Goal: Navigation & Orientation: Find specific page/section

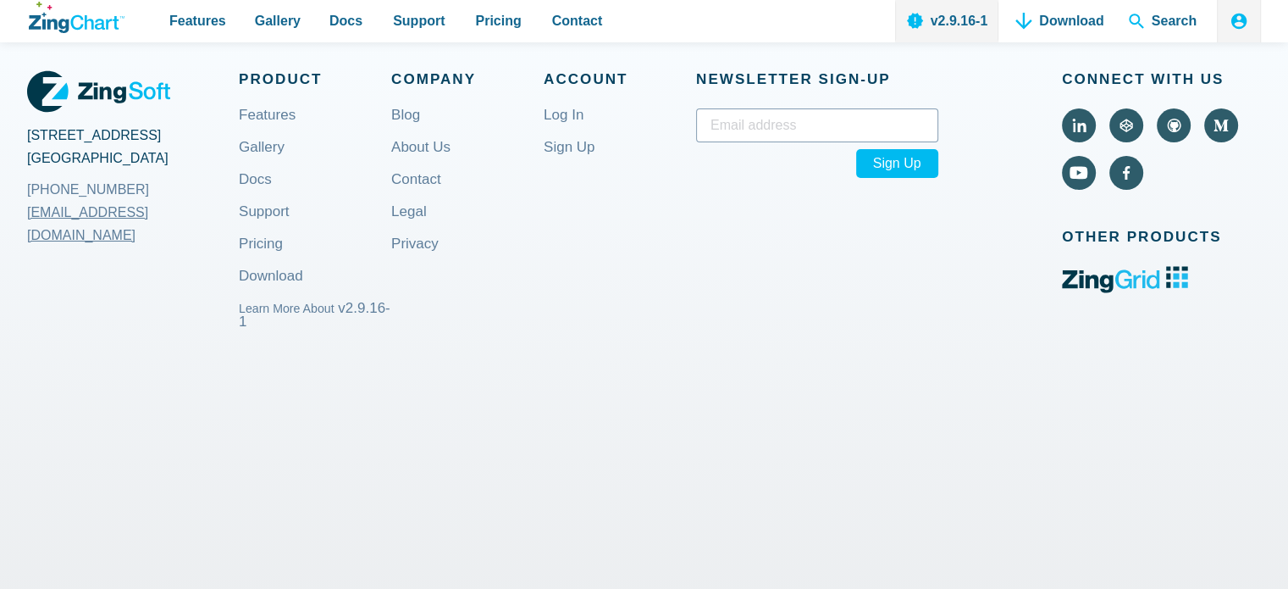
scroll to position [6280, 0]
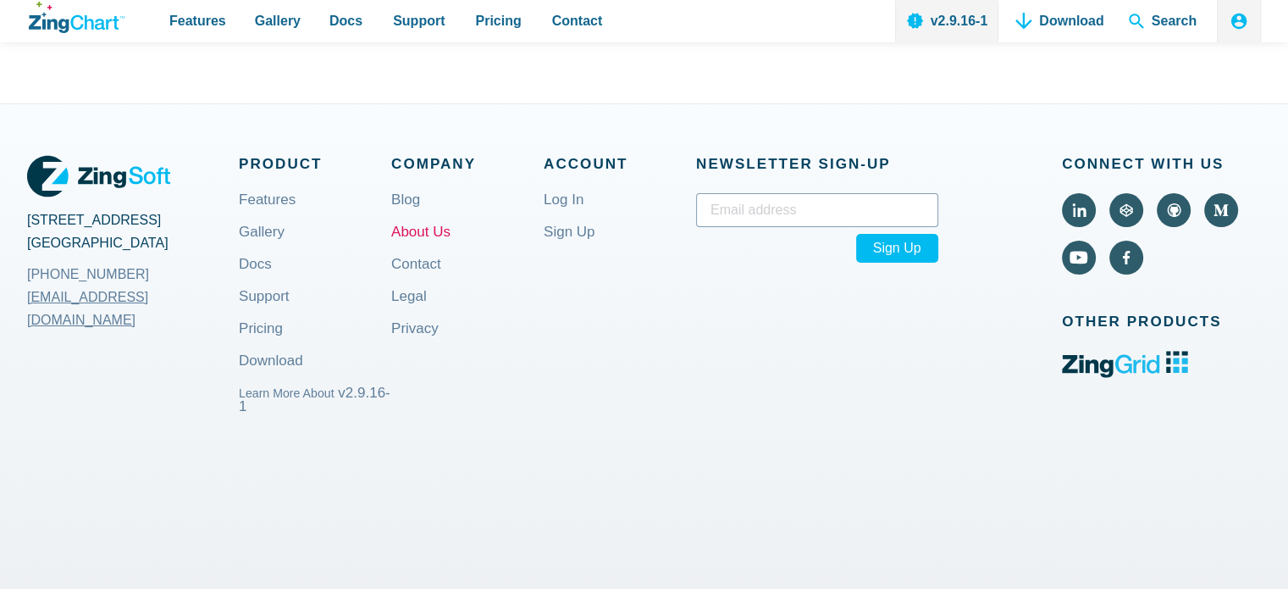
click at [435, 225] on link "About Us" at bounding box center [420, 245] width 59 height 41
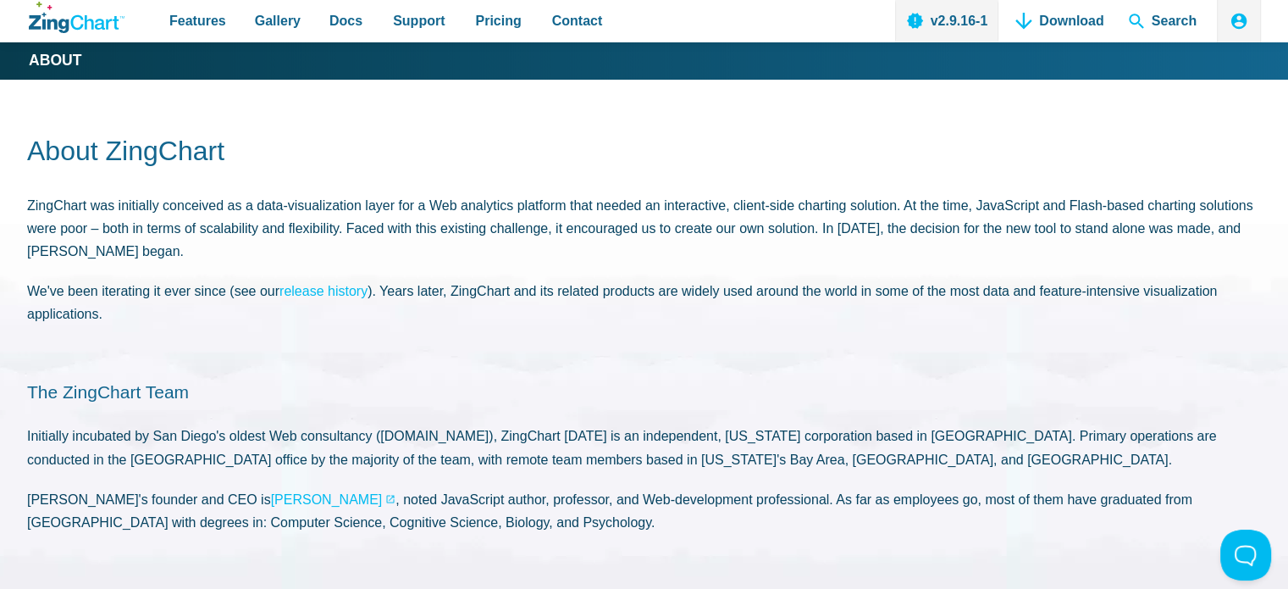
click at [80, 19] on icon "ZingChart Logo. Click to return to the homepage" at bounding box center [77, 17] width 96 height 31
